Goal: Find specific page/section: Find specific page/section

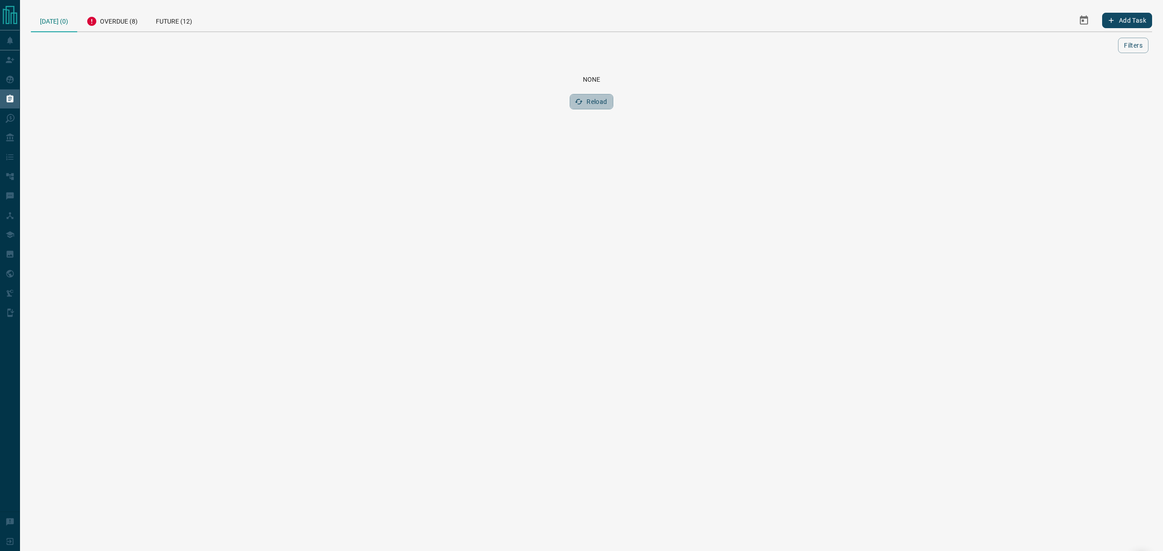
drag, startPoint x: 600, startPoint y: 102, endPoint x: 485, endPoint y: 100, distance: 114.9
click at [600, 102] on button "Reload" at bounding box center [590, 101] width 43 height 15
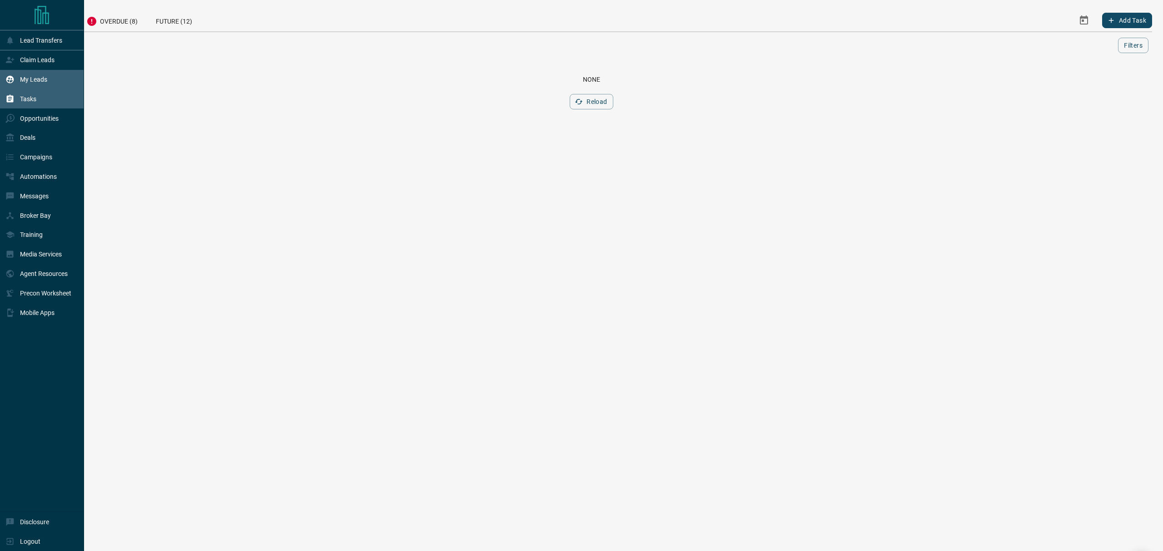
click at [0, 84] on div "My Leads" at bounding box center [42, 80] width 84 height 20
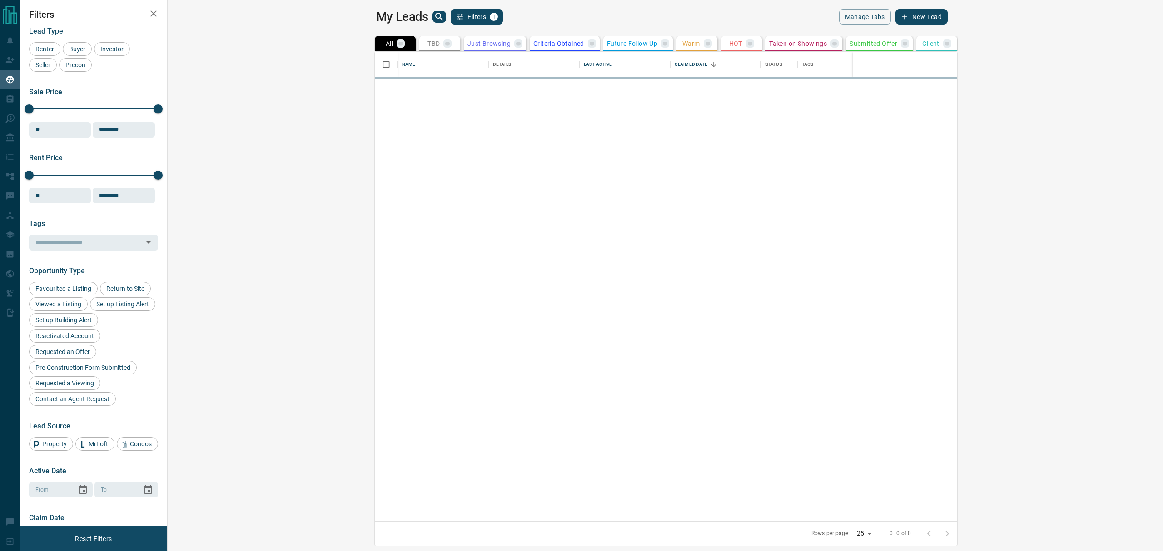
scroll to position [460, 981]
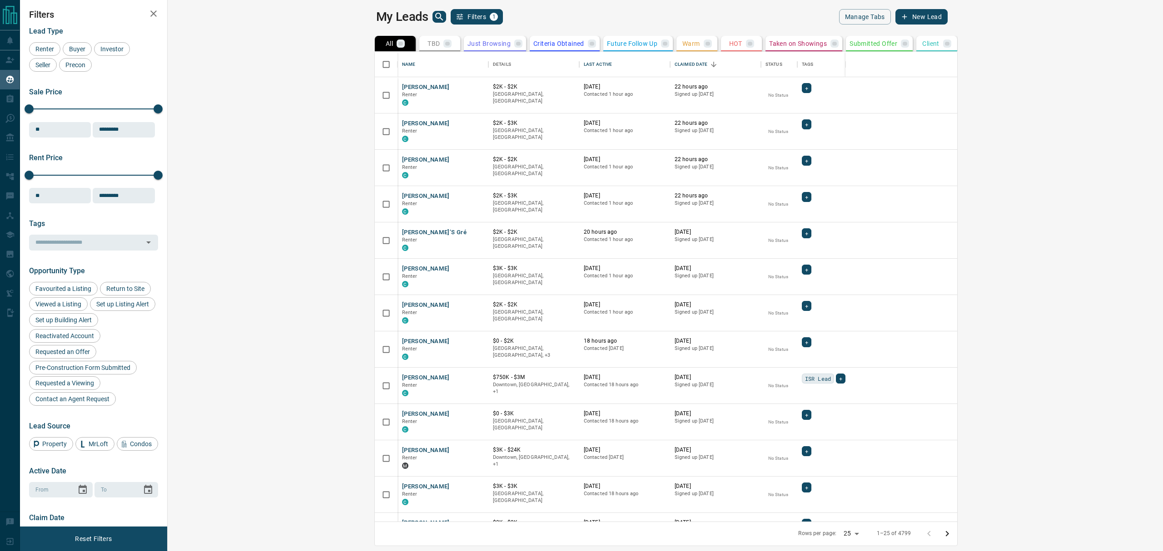
click at [427, 42] on div "TBD" at bounding box center [439, 44] width 24 height 8
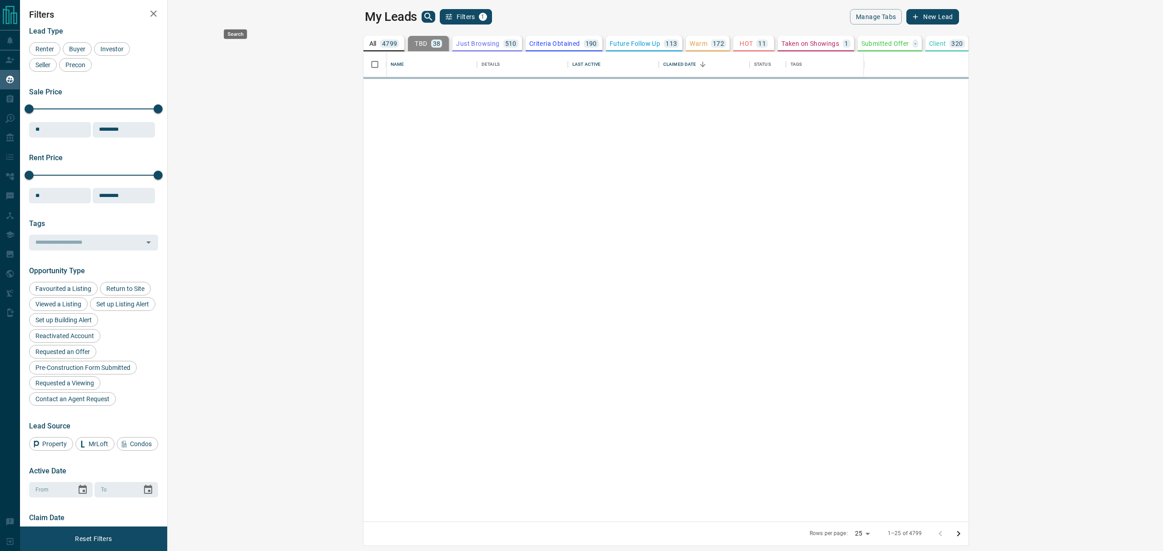
click at [423, 13] on icon "search button" at bounding box center [428, 16] width 11 height 11
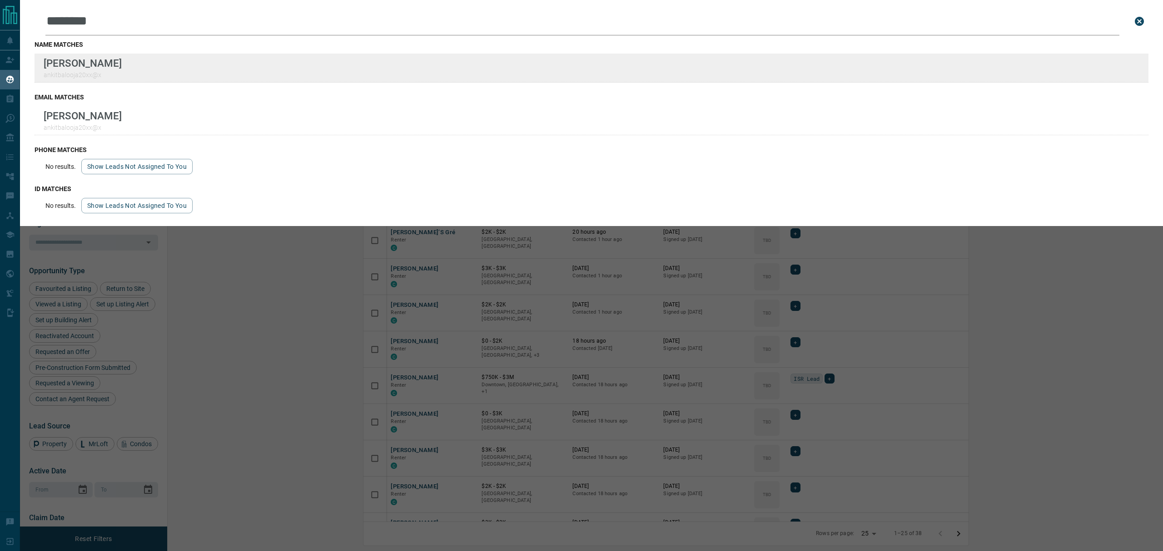
type input "********"
